Goal: Task Accomplishment & Management: Complete application form

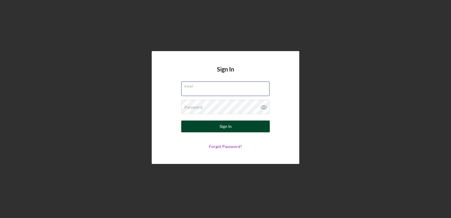
type input "[EMAIL_ADDRESS][DOMAIN_NAME]"
click at [229, 125] on div "Sign In" at bounding box center [226, 126] width 12 height 12
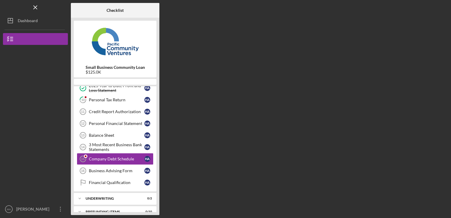
scroll to position [84, 0]
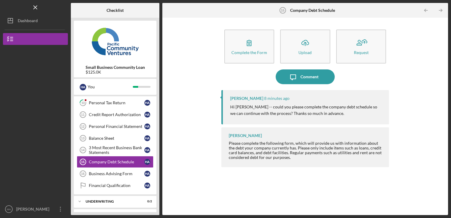
click at [290, 151] on div "Please complete the following form, which will provide us with information abou…" at bounding box center [306, 150] width 155 height 19
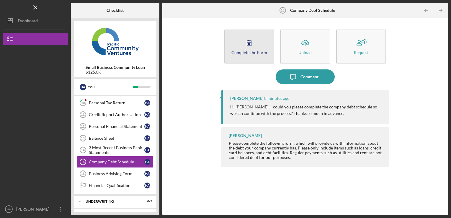
click at [249, 47] on icon "button" at bounding box center [249, 42] width 15 height 15
click at [248, 50] on div "Complete the Form" at bounding box center [249, 52] width 36 height 4
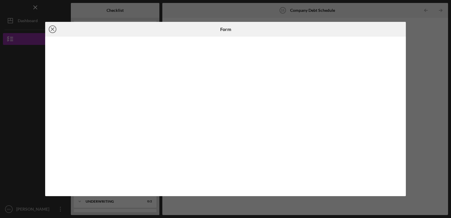
click at [54, 29] on icon "Icon/Close" at bounding box center [52, 29] width 15 height 15
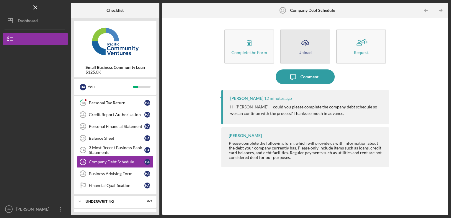
click at [311, 53] on div "Upload" at bounding box center [304, 52] width 13 height 4
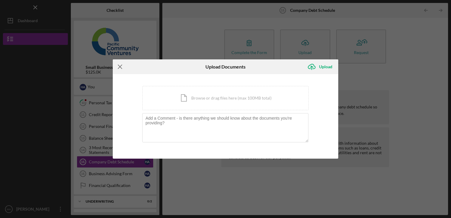
click at [120, 64] on icon "Icon/Menu Close" at bounding box center [120, 66] width 15 height 15
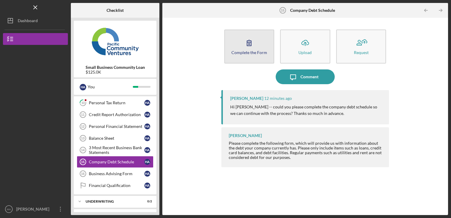
click at [251, 48] on icon "button" at bounding box center [249, 42] width 15 height 15
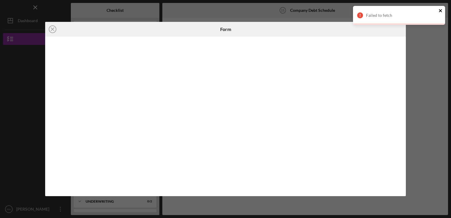
click at [442, 11] on icon "close" at bounding box center [441, 10] width 4 height 5
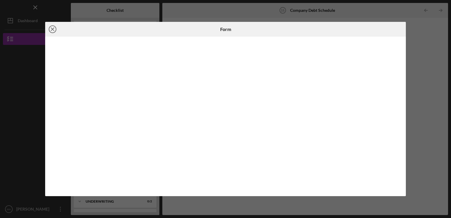
click at [52, 31] on icon "Icon/Close" at bounding box center [52, 29] width 15 height 15
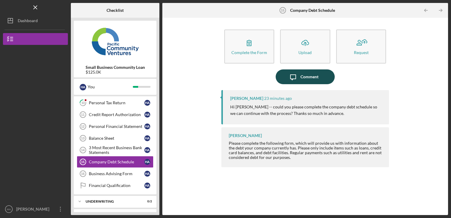
click at [298, 77] on icon "Icon/Message" at bounding box center [293, 76] width 15 height 15
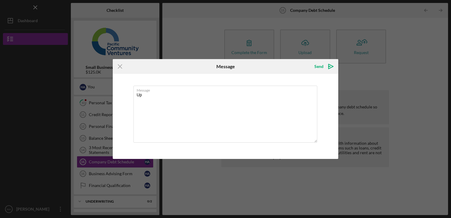
type textarea "U"
type textarea "Done"
click at [321, 65] on div "Send" at bounding box center [318, 67] width 9 height 12
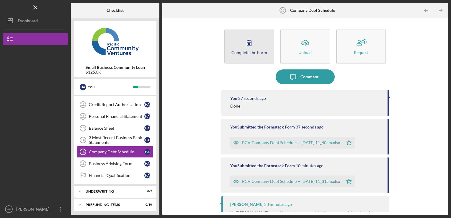
click at [249, 43] on icon "button" at bounding box center [249, 43] width 4 height 6
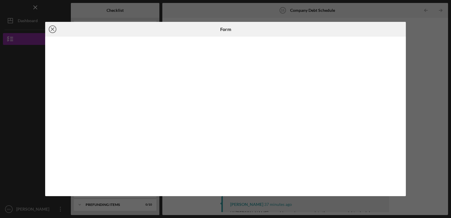
click at [52, 29] on icon "Icon/Close" at bounding box center [52, 29] width 15 height 15
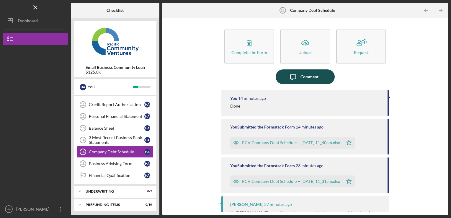
click at [316, 78] on div "Comment" at bounding box center [309, 76] width 18 height 15
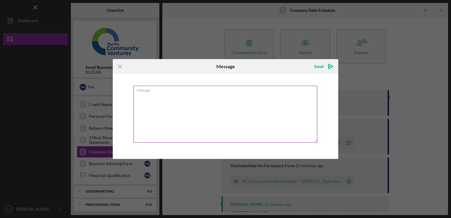
click at [228, 125] on textarea "Message" at bounding box center [225, 114] width 184 height 57
type textarea "Done"
click at [316, 67] on div "Send" at bounding box center [318, 67] width 9 height 12
